Goal: Task Accomplishment & Management: Use online tool/utility

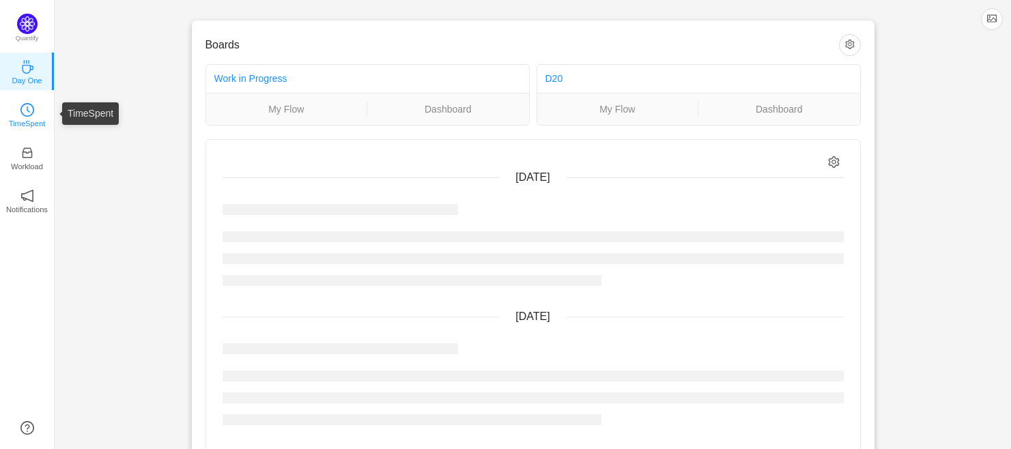
click at [31, 111] on icon "icon: clock-circle" at bounding box center [27, 110] width 14 height 14
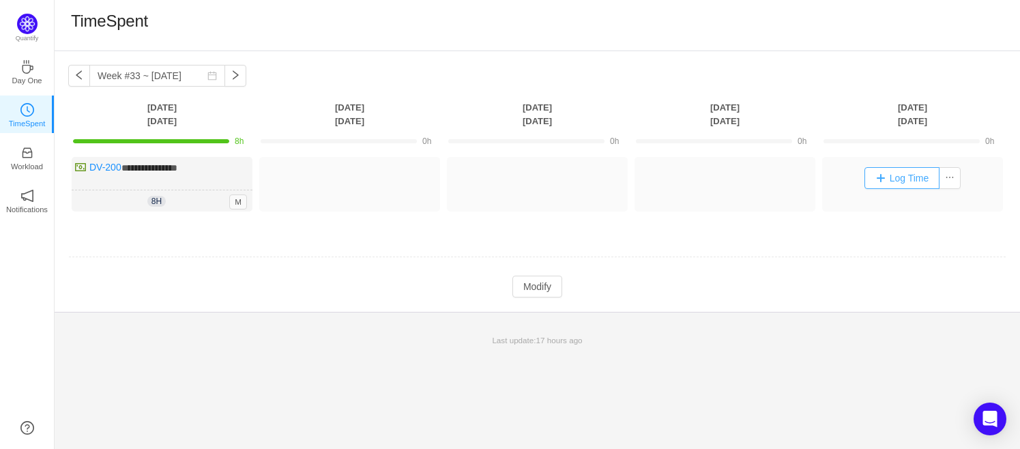
click at [882, 177] on button "Log Time" at bounding box center [903, 178] width 76 height 22
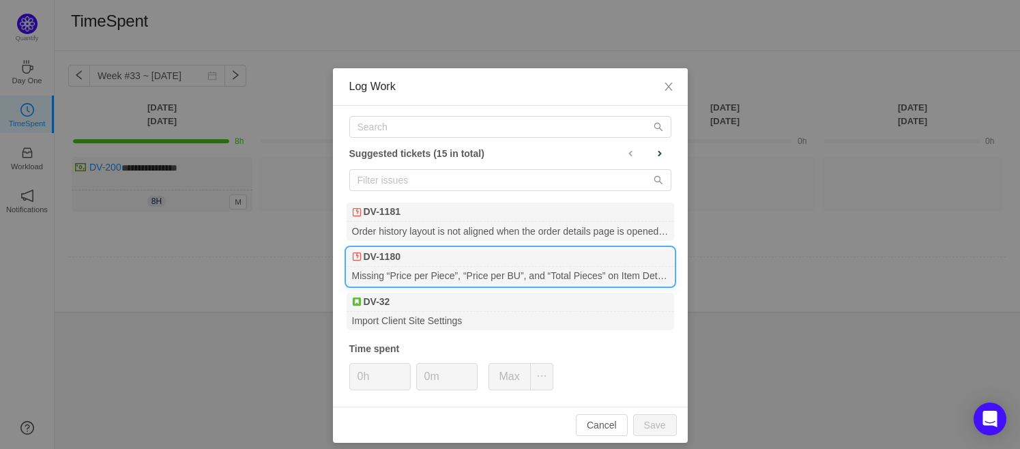
click at [466, 264] on div "DV-1180" at bounding box center [511, 257] width 328 height 19
click at [663, 422] on button "Save" at bounding box center [655, 425] width 44 height 22
type input "0h"
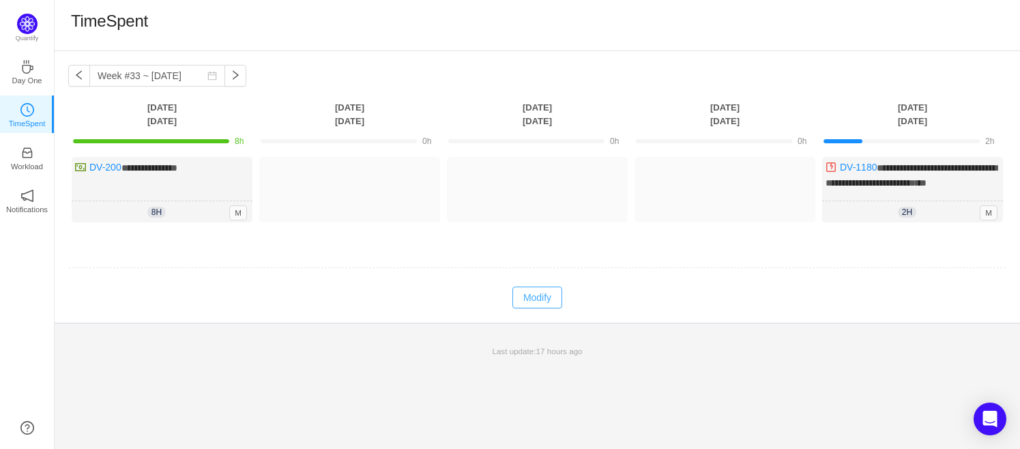
click at [532, 301] on button "Modify" at bounding box center [538, 298] width 50 height 22
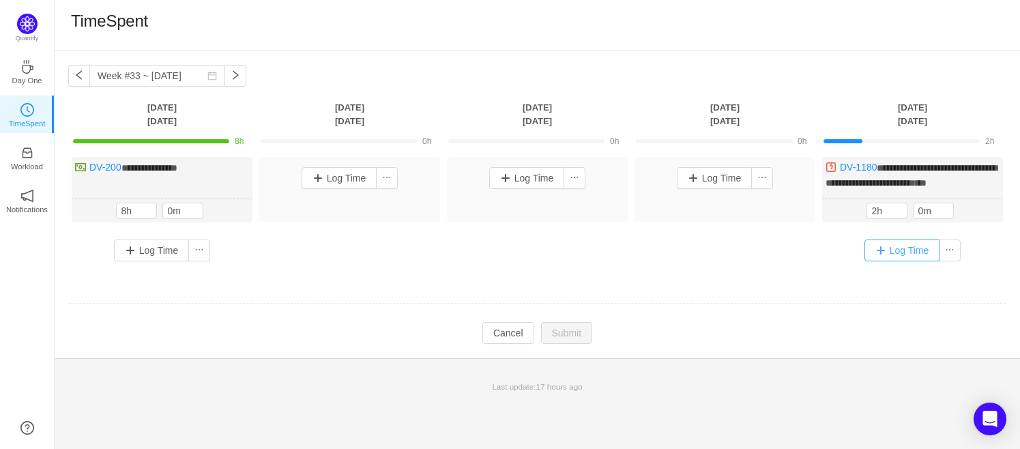
click at [900, 248] on button "Log Time" at bounding box center [903, 251] width 76 height 22
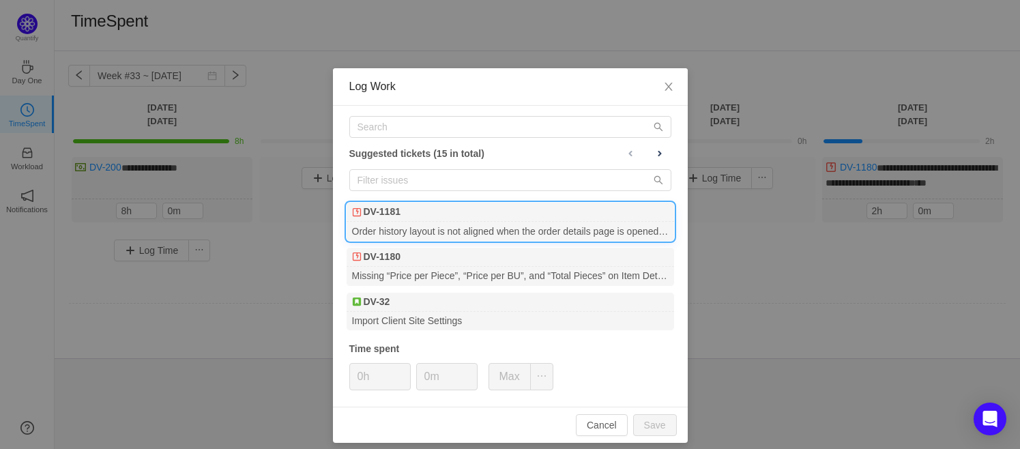
click at [446, 211] on div "DV-1181" at bounding box center [511, 212] width 328 height 19
click at [657, 421] on button "Save" at bounding box center [655, 425] width 44 height 22
type input "0h"
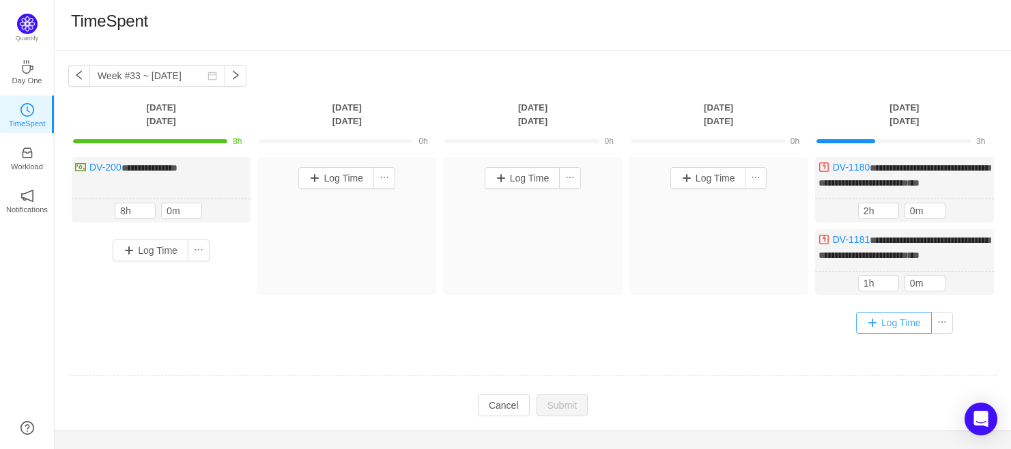
click at [882, 324] on button "Log Time" at bounding box center [894, 323] width 76 height 22
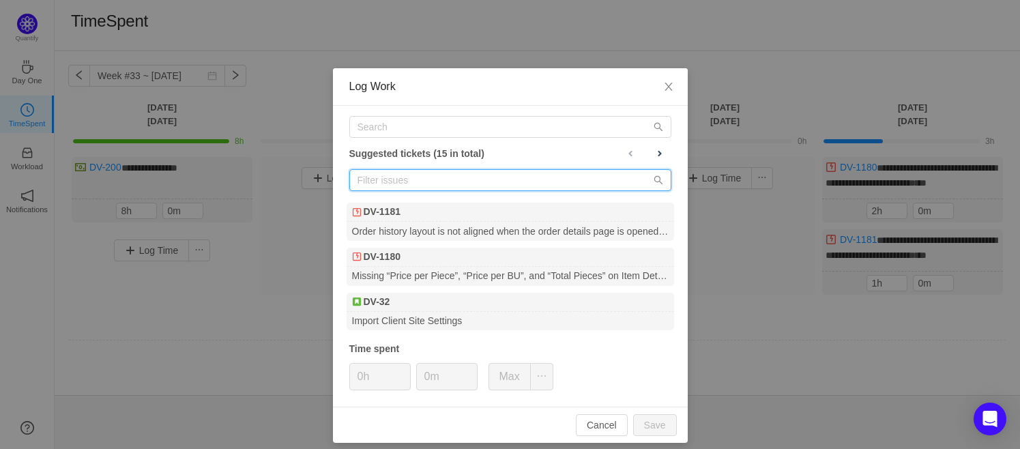
click at [405, 183] on input "text" at bounding box center [510, 180] width 322 height 22
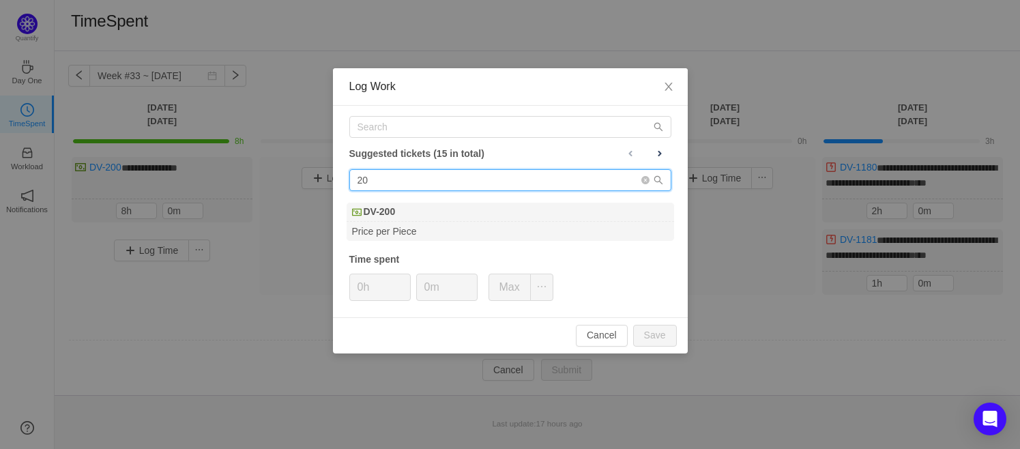
type input "2"
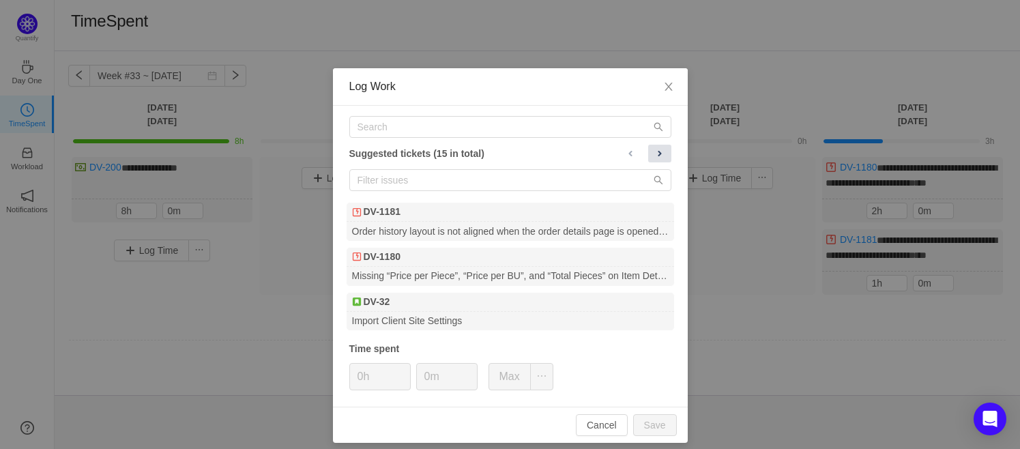
click at [654, 154] on span at bounding box center [659, 153] width 11 height 11
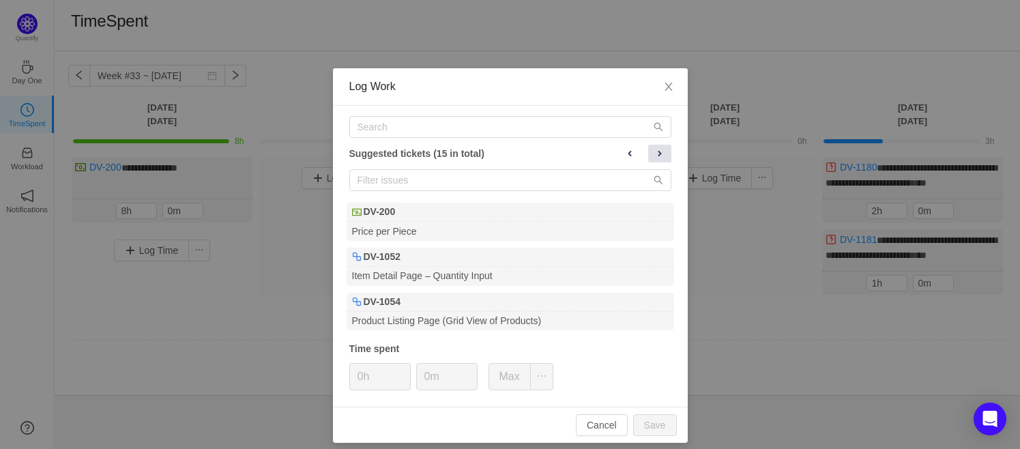
click at [654, 154] on span at bounding box center [659, 153] width 11 height 11
click at [657, 154] on span at bounding box center [659, 153] width 11 height 11
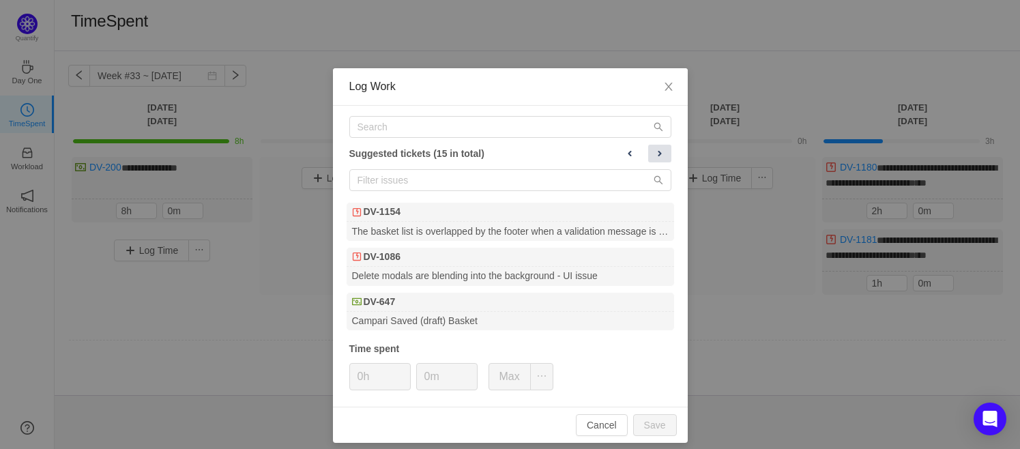
click at [657, 154] on span at bounding box center [659, 153] width 11 height 11
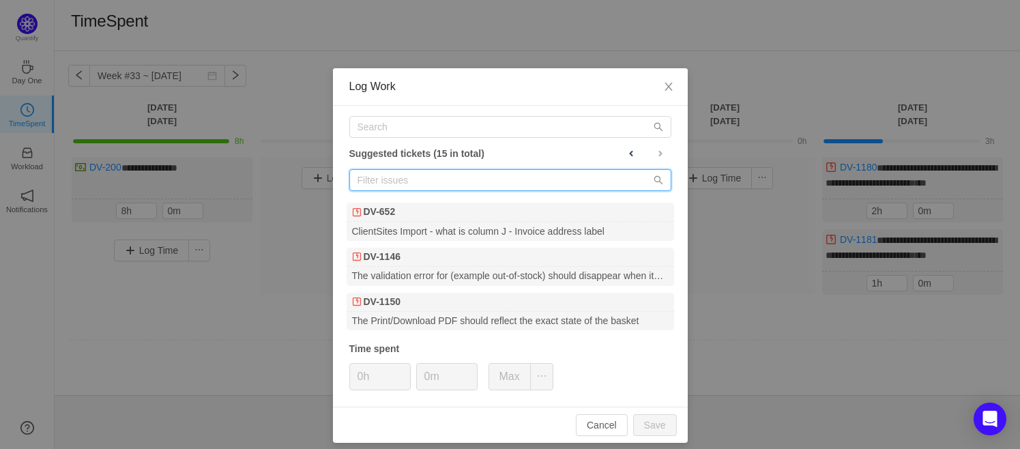
click at [390, 182] on input "text" at bounding box center [510, 180] width 322 height 22
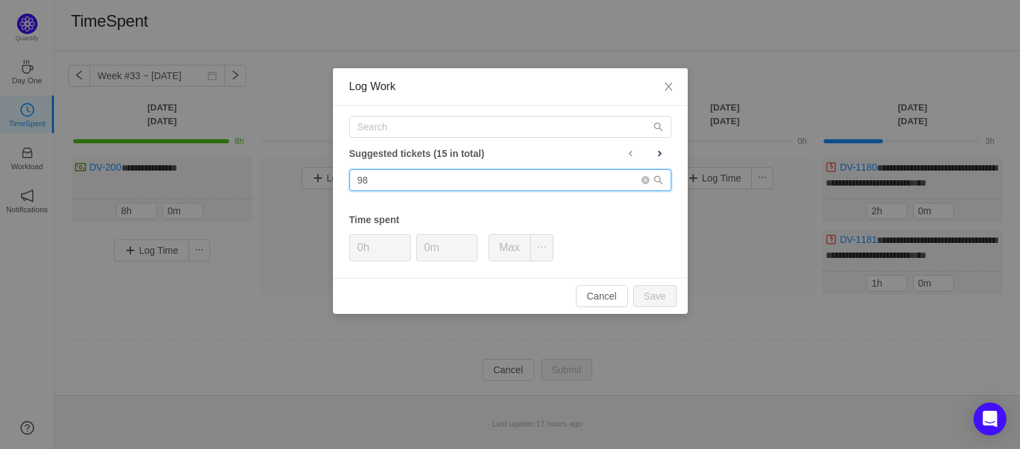
type input "981"
drag, startPoint x: 390, startPoint y: 182, endPoint x: 300, endPoint y: 172, distance: 89.9
click at [300, 172] on div "Log Work Suggested tickets (15 in total) 981 Time spent 0h 0m Max Cancel Save" at bounding box center [510, 224] width 1020 height 449
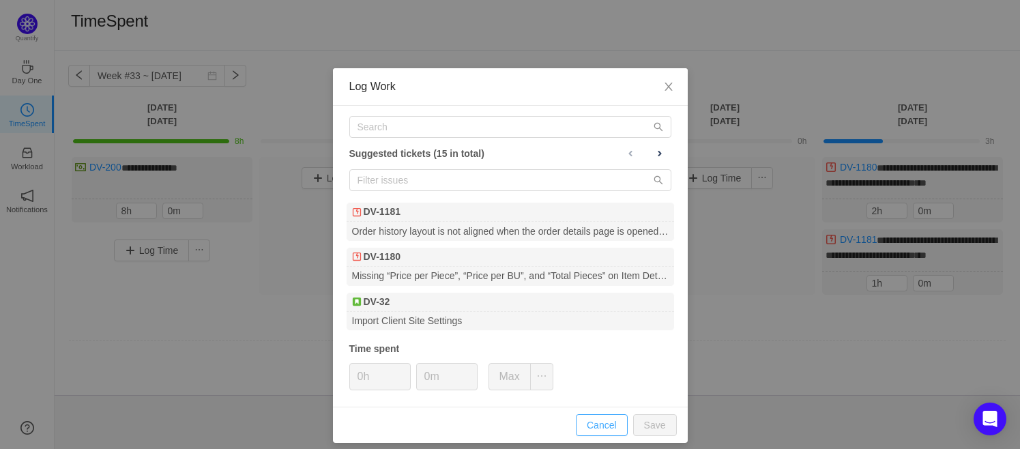
click at [599, 417] on button "Cancel" at bounding box center [602, 425] width 52 height 22
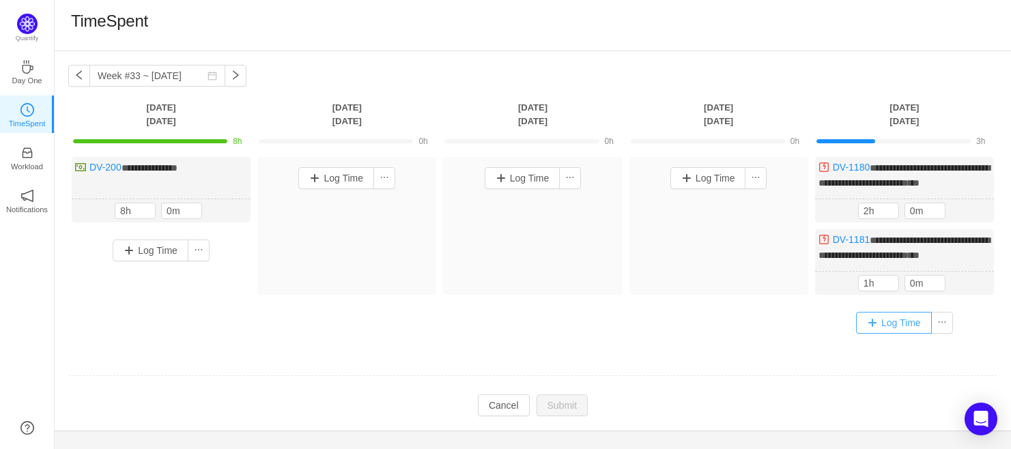
click at [876, 317] on button "Log Time" at bounding box center [894, 323] width 76 height 22
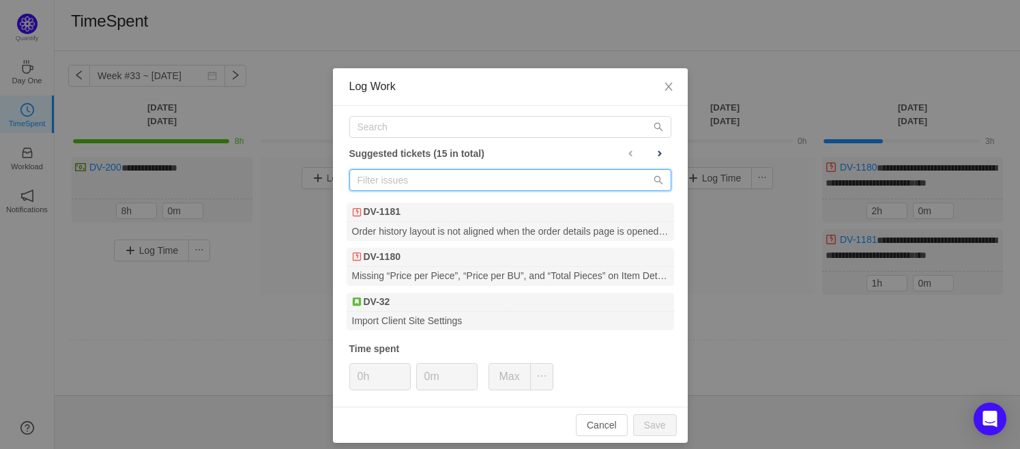
click at [398, 183] on input "text" at bounding box center [510, 180] width 322 height 22
type input "1020"
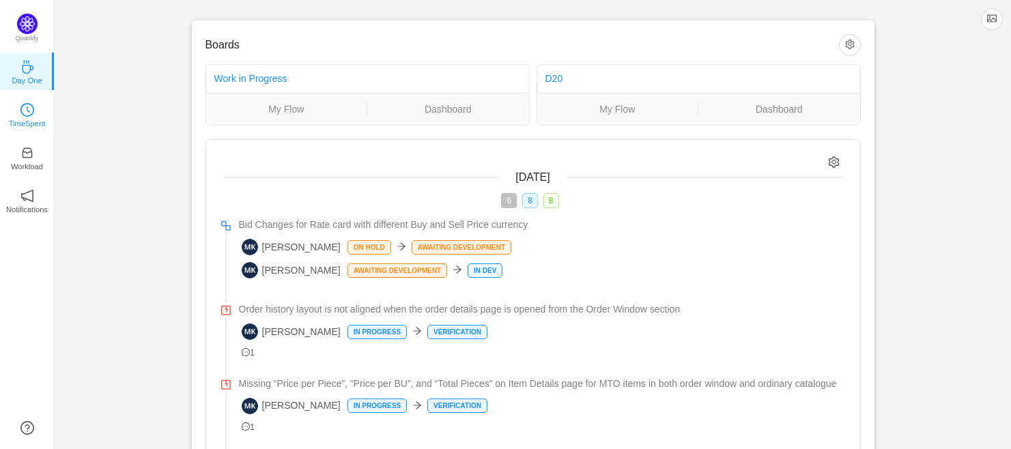
click at [20, 110] on link "TimeSpent" at bounding box center [27, 114] width 14 height 14
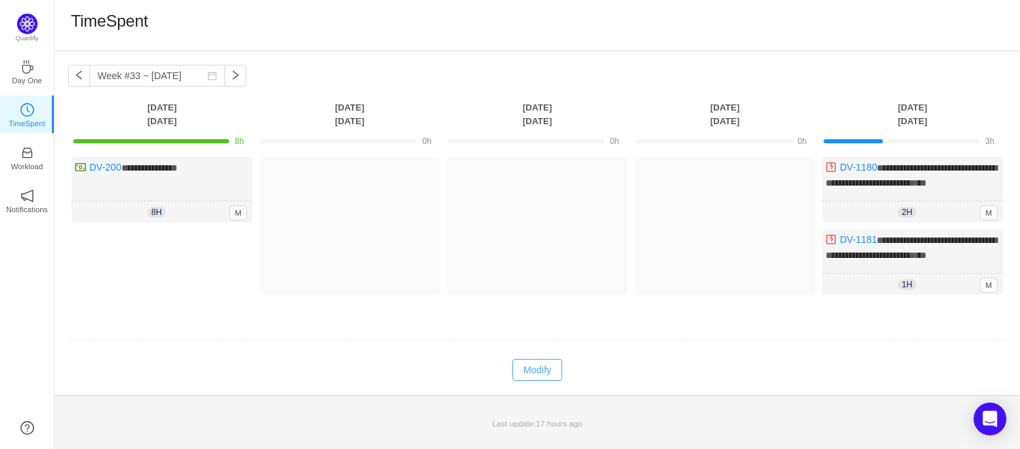
click at [545, 371] on button "Modify" at bounding box center [538, 370] width 50 height 22
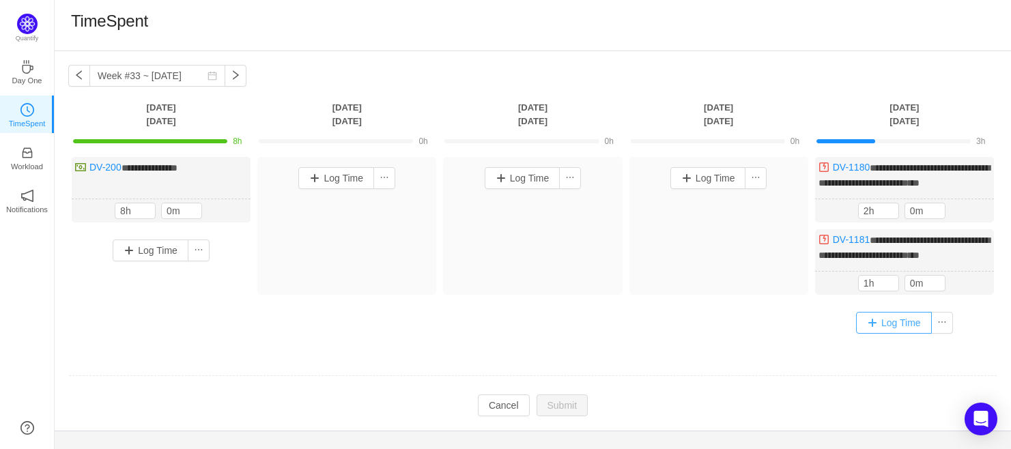
click at [873, 327] on button "Log Time" at bounding box center [894, 323] width 76 height 22
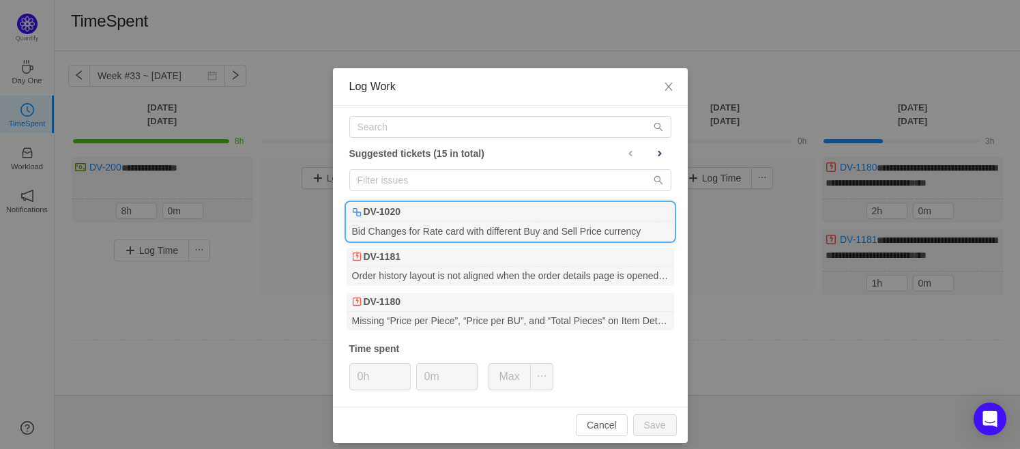
click at [427, 215] on div "DV-1020" at bounding box center [511, 212] width 328 height 19
click at [648, 419] on button "Save" at bounding box center [655, 425] width 44 height 22
type input "0h"
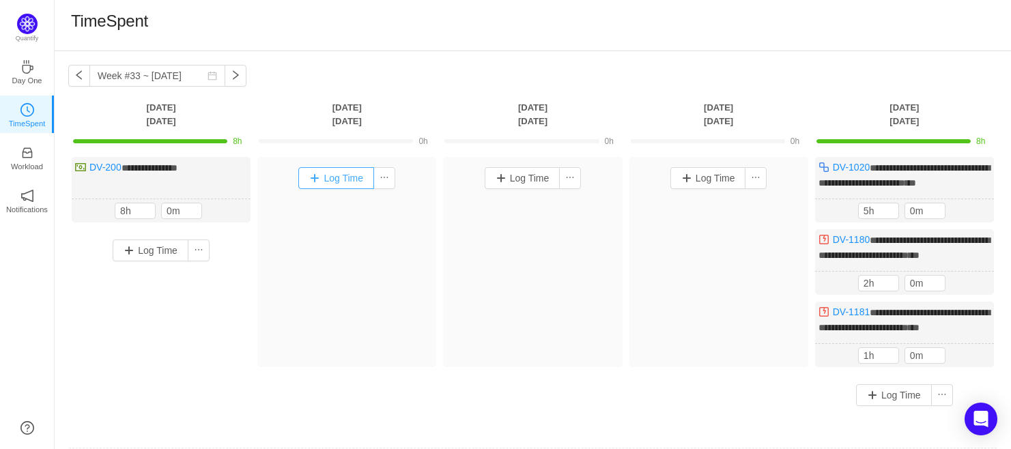
click at [332, 179] on button "Log Time" at bounding box center [336, 178] width 76 height 22
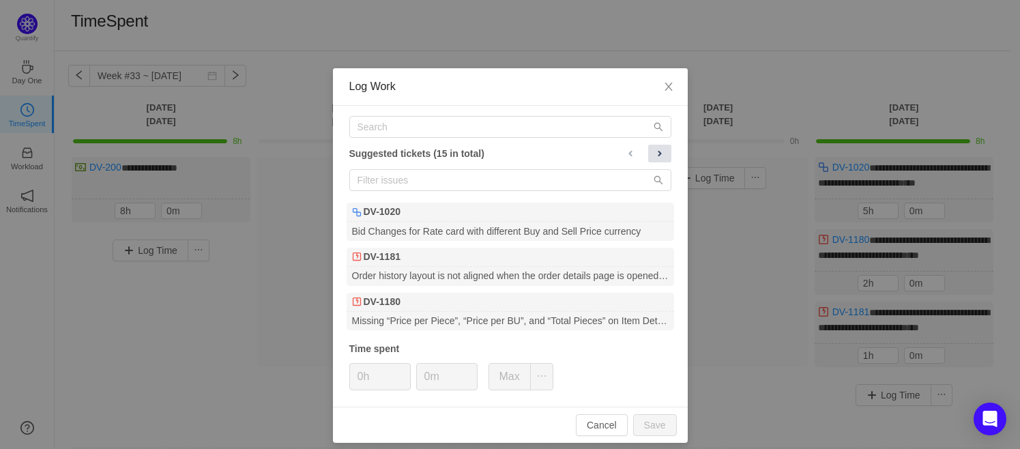
click at [654, 155] on span at bounding box center [659, 153] width 11 height 11
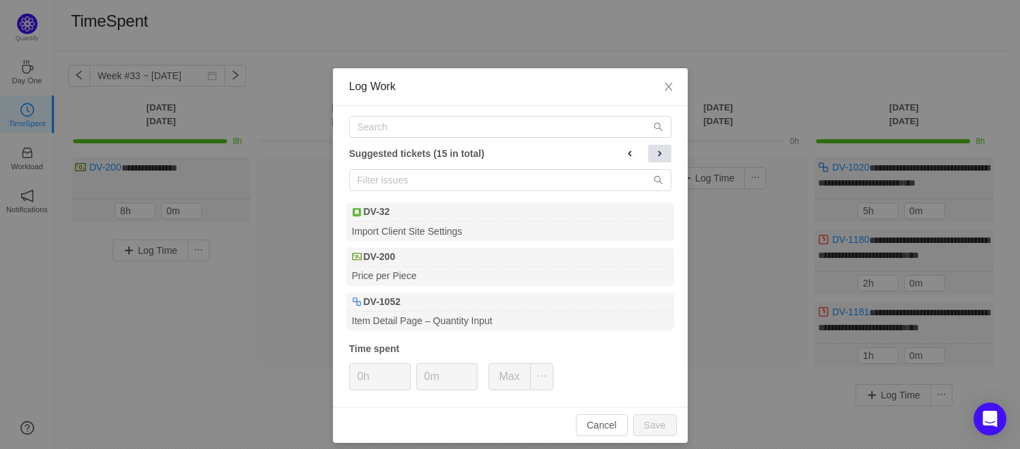
click at [654, 155] on span at bounding box center [659, 153] width 11 height 11
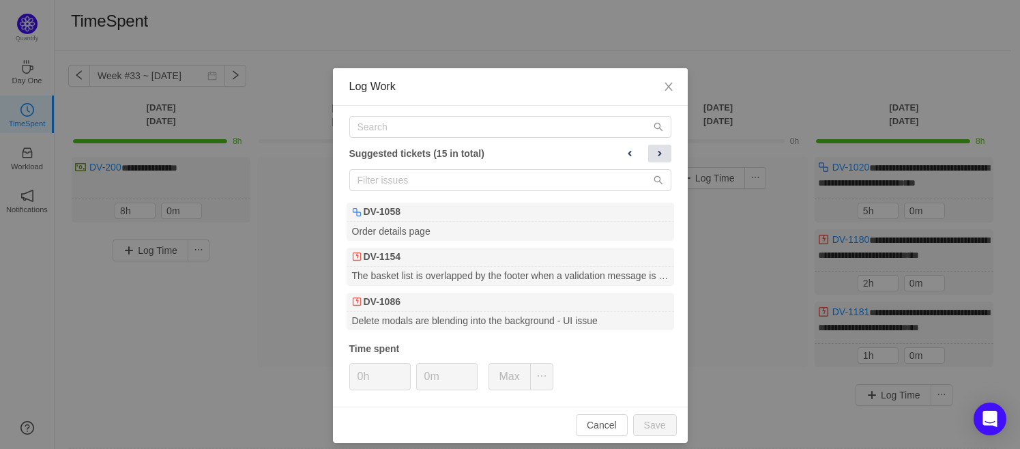
click at [654, 155] on span at bounding box center [659, 153] width 11 height 11
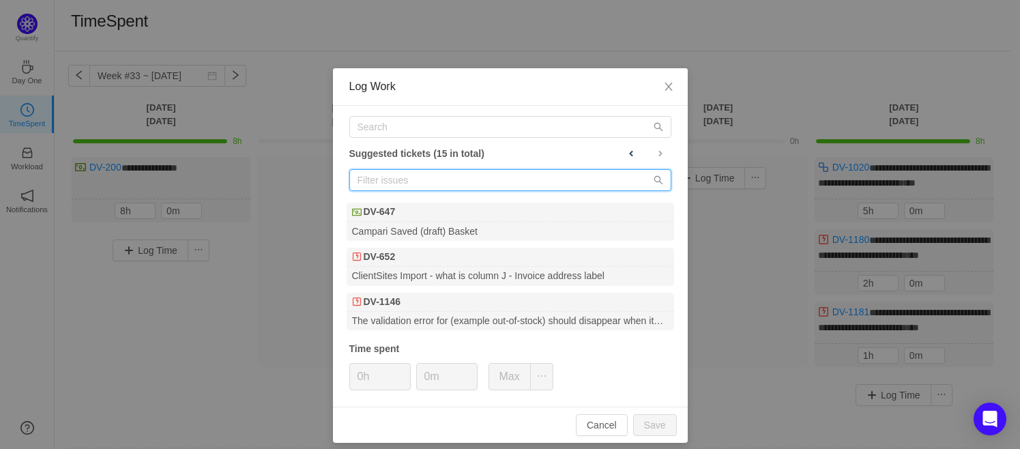
click at [407, 182] on input "text" at bounding box center [510, 180] width 322 height 22
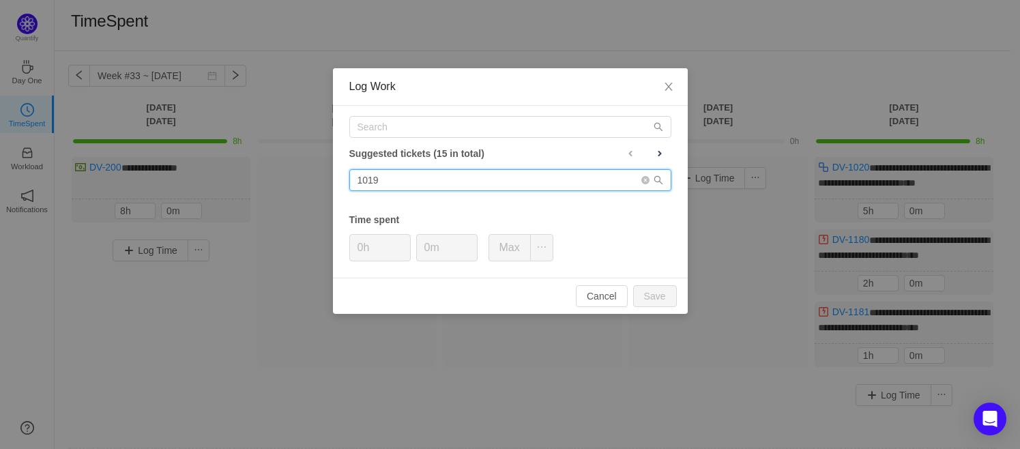
type input "1019"
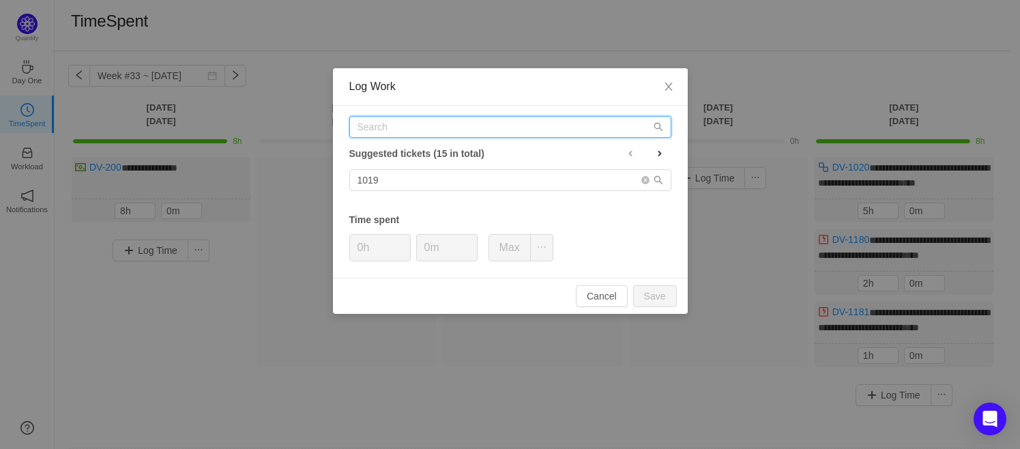
click at [382, 128] on input "text" at bounding box center [510, 127] width 322 height 22
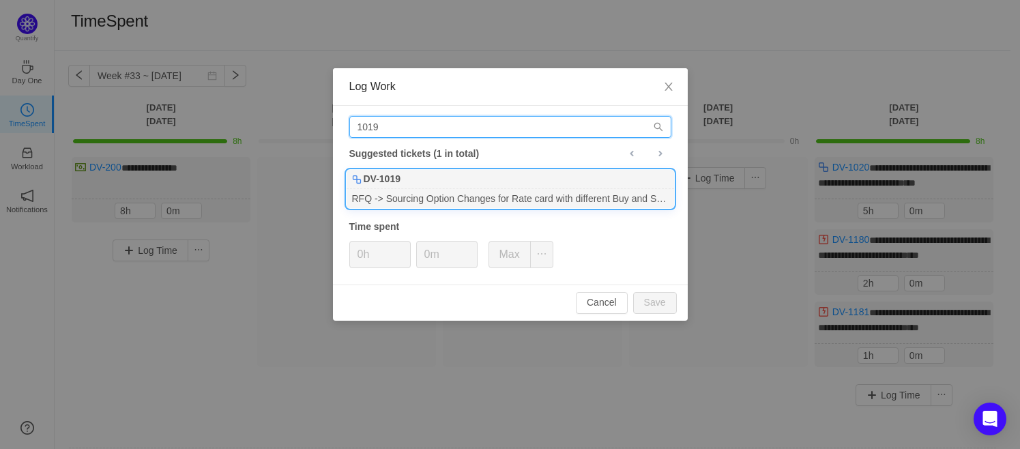
type input "1019"
click at [395, 194] on div "RFQ -> Sourcing Option Changes for Rate card with different Buy and Sell Price …" at bounding box center [511, 198] width 328 height 18
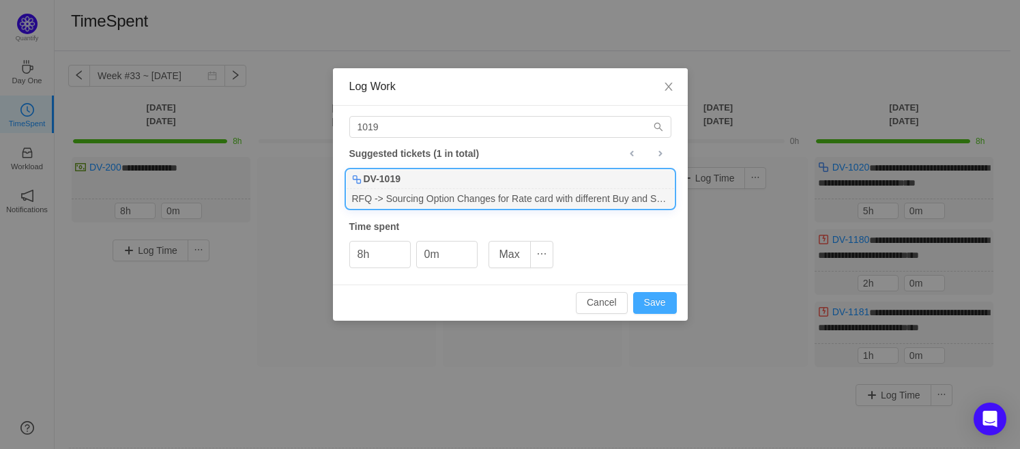
click at [650, 297] on button "Save" at bounding box center [655, 303] width 44 height 22
type input "0h"
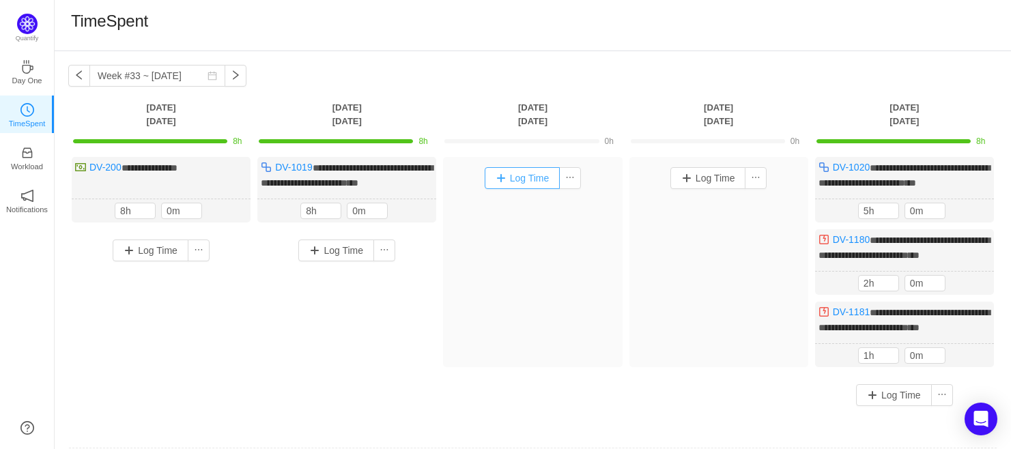
click at [506, 178] on button "Log Time" at bounding box center [523, 178] width 76 height 22
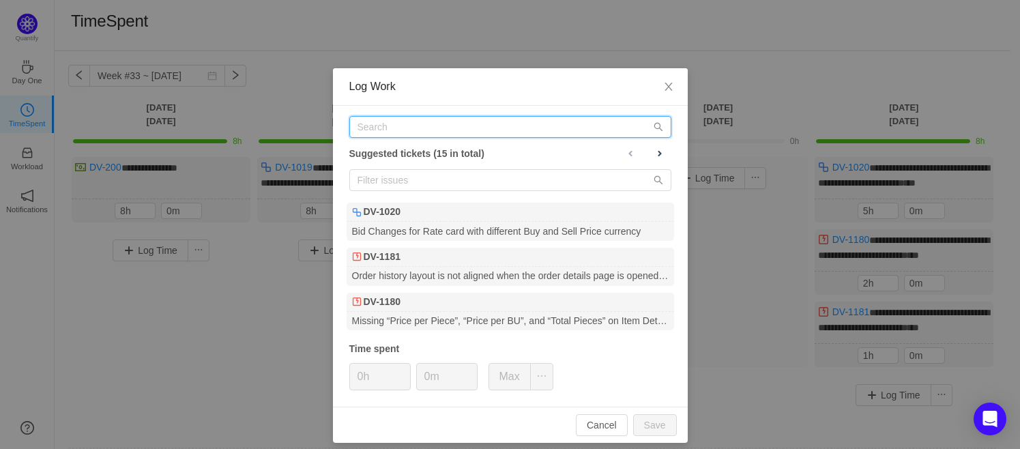
click at [368, 121] on input "text" at bounding box center [510, 127] width 322 height 22
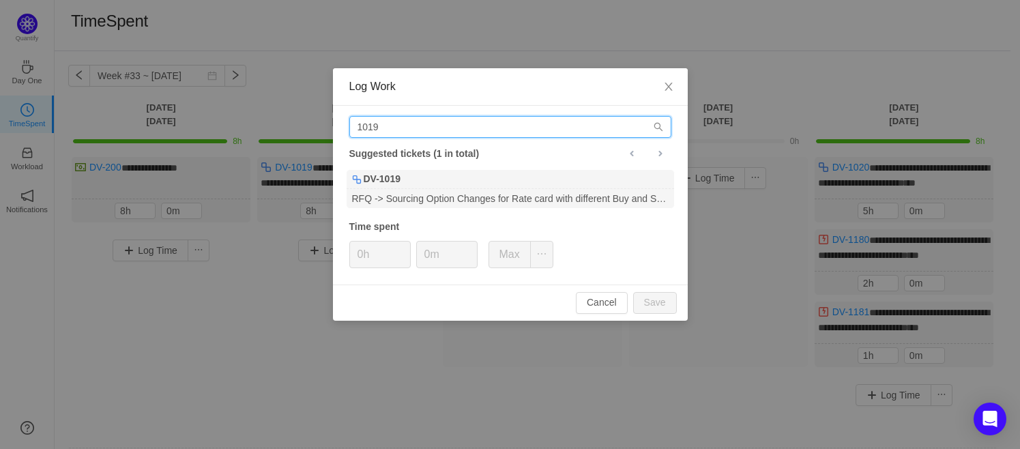
type input "1019"
click at [373, 234] on div "1019 Suggested tickets (1 in total) DV-1019 RFQ -> Sourcing Option Changes for …" at bounding box center [510, 195] width 355 height 179
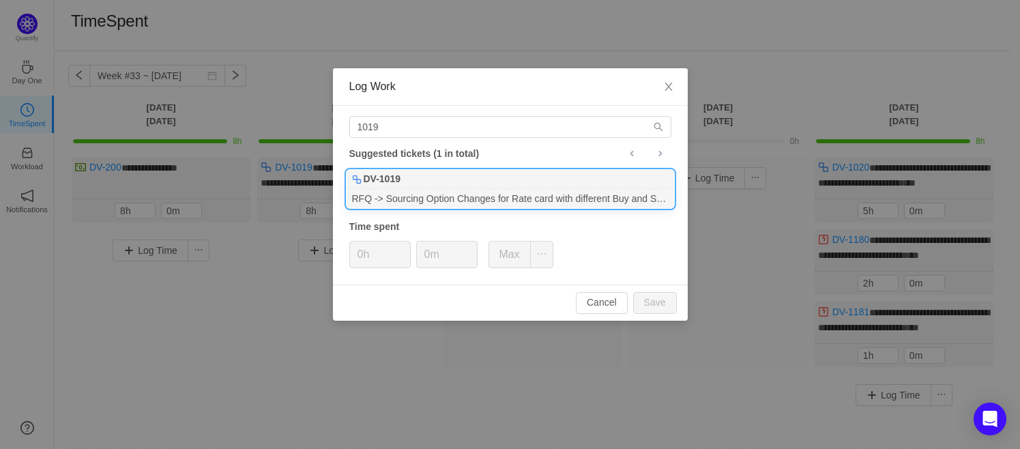
click at [377, 185] on b "DV-1019" at bounding box center [382, 179] width 37 height 14
click at [654, 304] on button "Save" at bounding box center [655, 303] width 44 height 22
type input "0h"
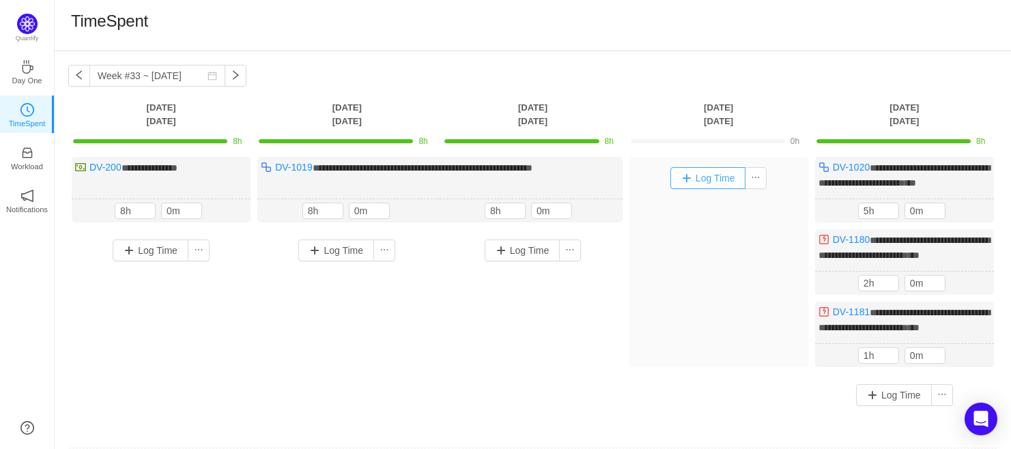
click at [698, 179] on button "Log Time" at bounding box center [708, 178] width 76 height 22
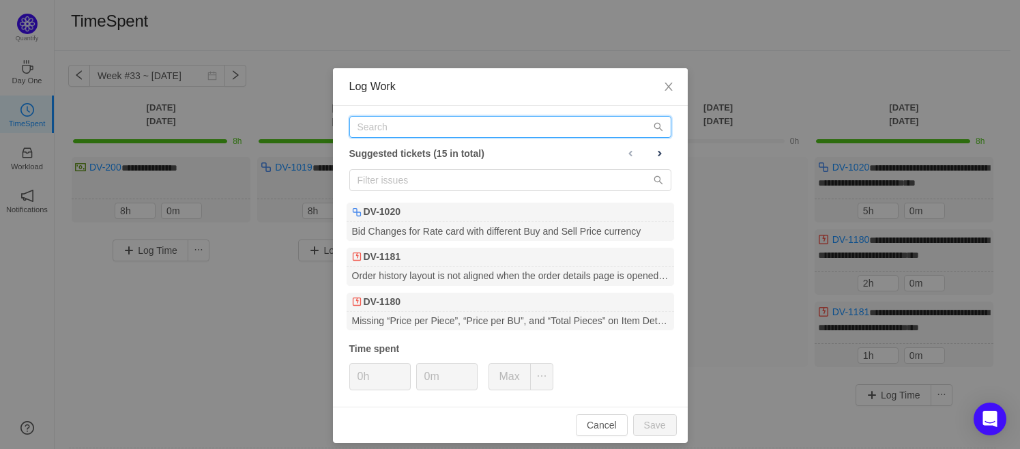
click at [421, 122] on input "text" at bounding box center [510, 127] width 322 height 22
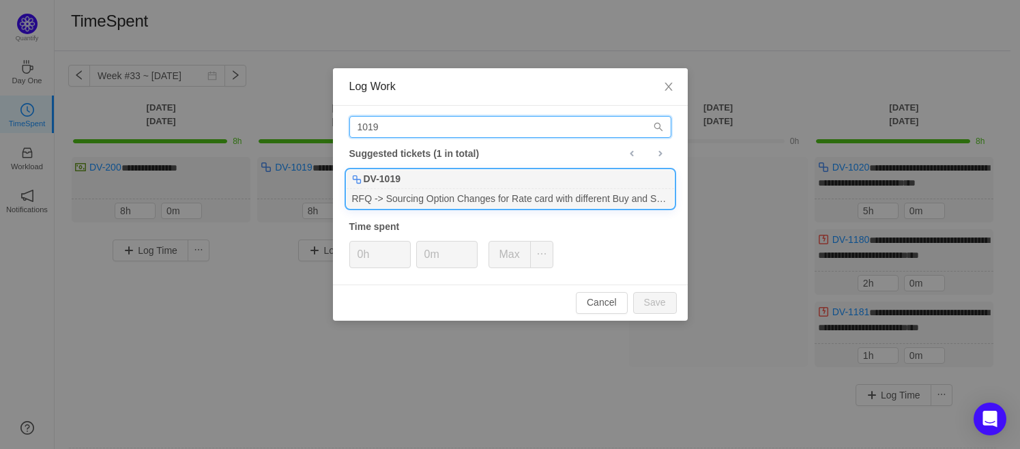
type input "1019"
click at [420, 179] on div "DV-1019" at bounding box center [511, 179] width 328 height 19
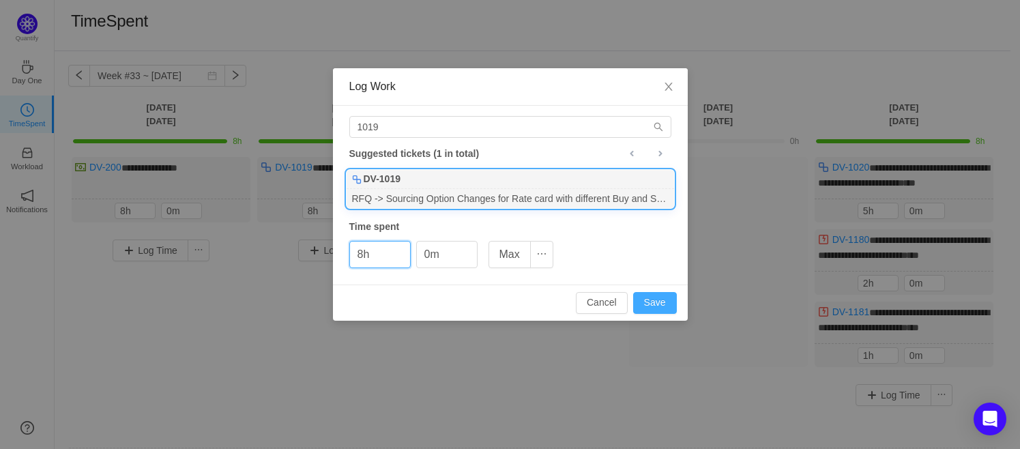
click at [659, 302] on button "Save" at bounding box center [655, 303] width 44 height 22
type input "0h"
